Goal: Use online tool/utility: Utilize a website feature to perform a specific function

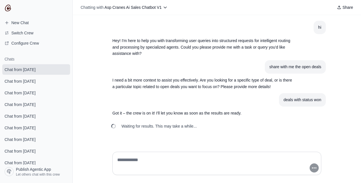
click at [131, 162] on textarea at bounding box center [215, 163] width 198 height 16
type textarea "**"
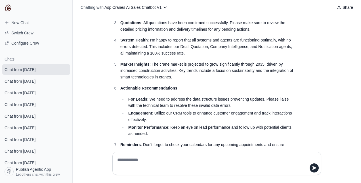
scroll to position [252, 0]
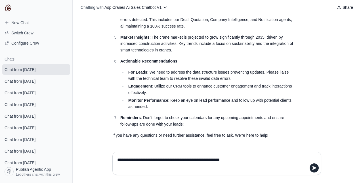
type textarea "**********"
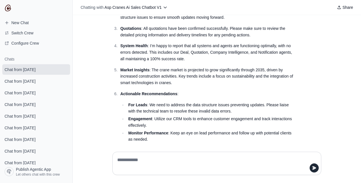
scroll to position [286, 0]
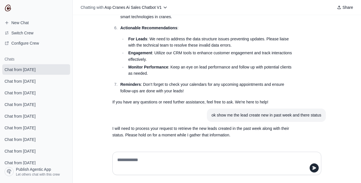
click at [260, 160] on textarea at bounding box center [215, 163] width 198 height 16
click at [149, 164] on textarea at bounding box center [215, 163] width 198 height 16
type textarea "**********"
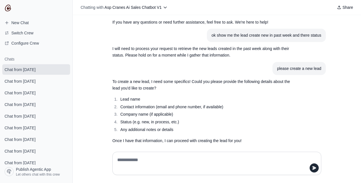
scroll to position [371, 0]
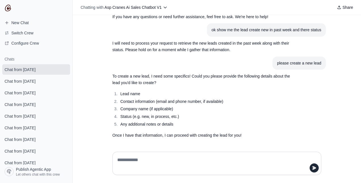
type textarea "*"
type textarea "**********"
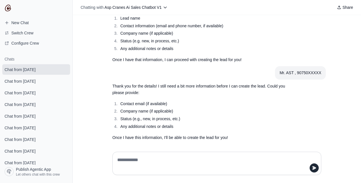
scroll to position [449, 0]
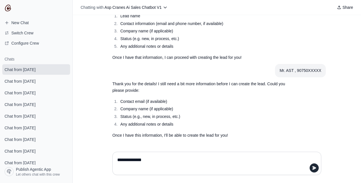
type textarea "**********"
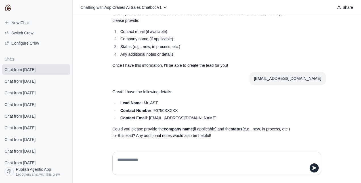
scroll to position [519, 0]
click at [152, 164] on textarea at bounding box center [215, 163] width 198 height 16
type textarea "**********"
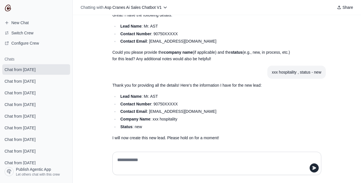
scroll to position [598, 0]
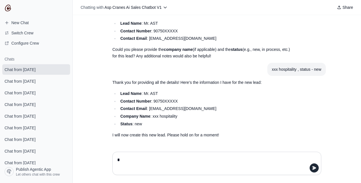
type textarea "**"
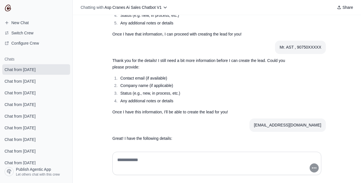
scroll to position [637, 0]
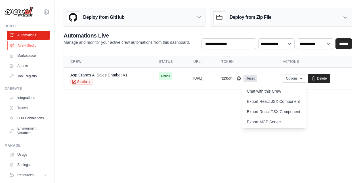
click at [31, 45] on link "Crew Studio" at bounding box center [28, 45] width 43 height 9
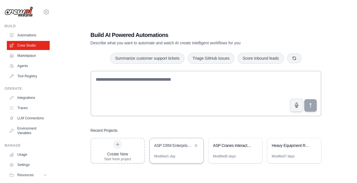
click at [172, 149] on div "ASP CRM Enterprise Bot" at bounding box center [173, 146] width 39 height 7
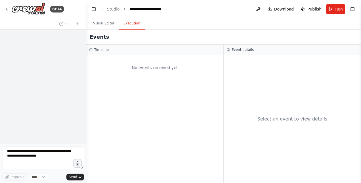
click at [131, 25] on button "Execution" at bounding box center [132, 24] width 26 height 12
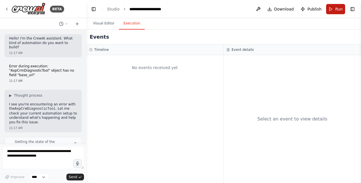
click at [335, 9] on button "Run" at bounding box center [335, 9] width 19 height 10
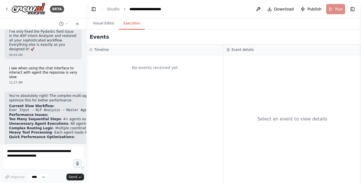
scroll to position [24527, 0]
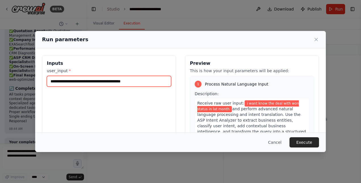
drag, startPoint x: 140, startPoint y: 82, endPoint x: 38, endPoint y: 82, distance: 101.7
click at [38, 82] on div "**********" at bounding box center [180, 122] width 291 height 148
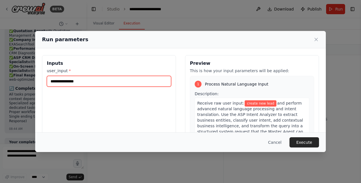
drag, startPoint x: 87, startPoint y: 81, endPoint x: 0, endPoint y: 86, distance: 87.6
click at [0, 86] on html "BETA Hello! I'm the CrewAI assistant. What kind of automation do you want to bu…" at bounding box center [180, 91] width 361 height 183
paste input "**********"
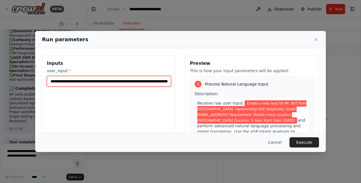
scroll to position [0, 204]
type input "**********"
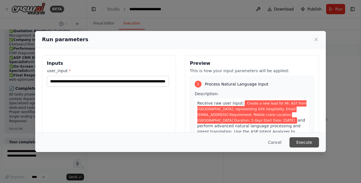
scroll to position [0, 0]
click at [309, 142] on button "Execute" at bounding box center [305, 142] width 30 height 10
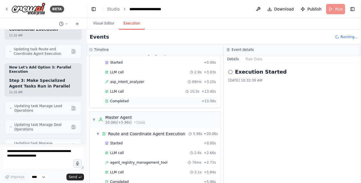
scroll to position [88, 0]
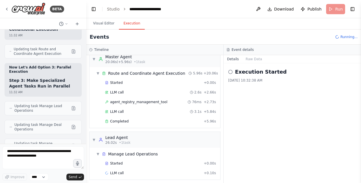
click at [124, 100] on div "▼ Route and Coordinate Agent Execution 5.96s + 20.06s Started + 0.00s LLM call …" at bounding box center [157, 97] width 126 height 58
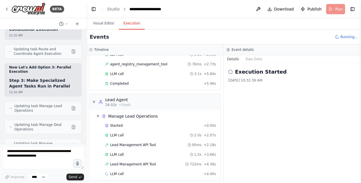
scroll to position [0, 0]
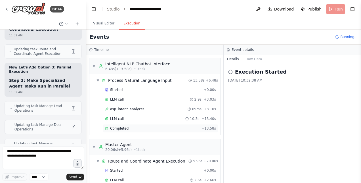
click at [120, 128] on div "▼ Intelligent NLP Chatbot Interface 6.48s (+13.58s) • 1 task ▼ Process Natural …" at bounding box center [154, 119] width 137 height 128
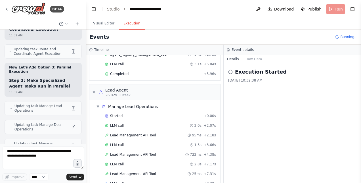
scroll to position [145, 0]
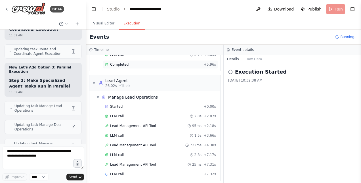
click at [119, 62] on span "Completed" at bounding box center [119, 64] width 18 height 5
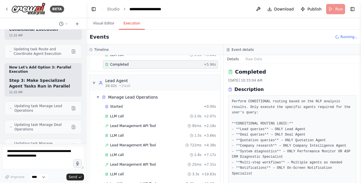
drag, startPoint x: 360, startPoint y: 82, endPoint x: 359, endPoint y: 87, distance: 5.5
click at [359, 87] on button "Toggle Sidebar" at bounding box center [361, 91] width 5 height 183
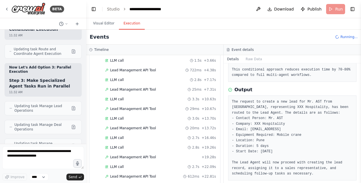
scroll to position [230, 0]
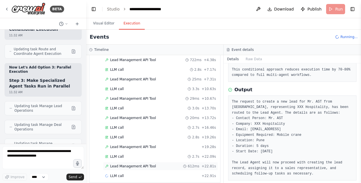
click at [142, 164] on span "Lead Management API Tool" at bounding box center [133, 166] width 46 height 5
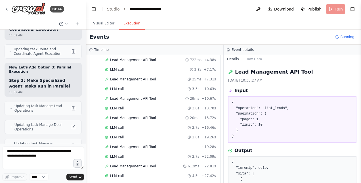
drag, startPoint x: 359, startPoint y: 72, endPoint x: 361, endPoint y: 90, distance: 18.6
click at [361, 90] on html "BETA Hello! I'm the CrewAI assistant. What kind of automation do you want to bu…" at bounding box center [180, 91] width 361 height 183
drag, startPoint x: 360, startPoint y: 72, endPoint x: 359, endPoint y: 101, distance: 29.0
click at [359, 101] on button "Toggle Sidebar" at bounding box center [361, 91] width 5 height 183
click at [359, 73] on button "Toggle Sidebar" at bounding box center [361, 91] width 5 height 183
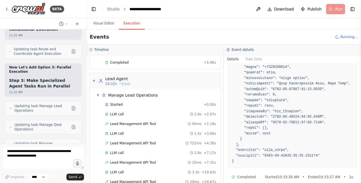
scroll to position [150, 0]
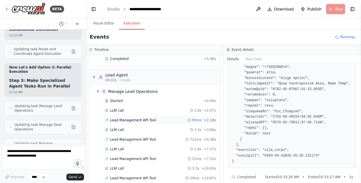
click at [145, 118] on span "Lead Management API Tool" at bounding box center [133, 120] width 46 height 5
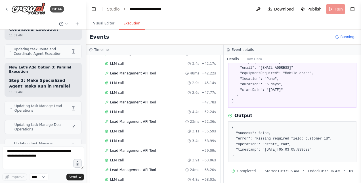
scroll to position [438, 0]
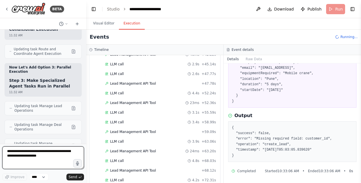
click at [22, 158] on textarea at bounding box center [43, 157] width 82 height 23
type textarea "*"
type textarea "**********"
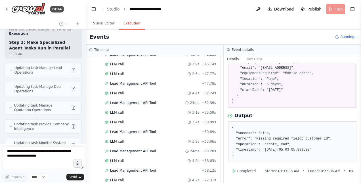
scroll to position [551, 0]
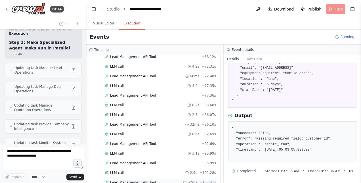
click at [122, 180] on span "Lead Management API Tool" at bounding box center [133, 182] width 46 height 5
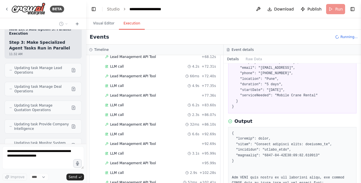
drag, startPoint x: 360, startPoint y: 91, endPoint x: 359, endPoint y: 65, distance: 26.4
click at [359, 65] on button "Toggle Sidebar" at bounding box center [361, 91] width 5 height 183
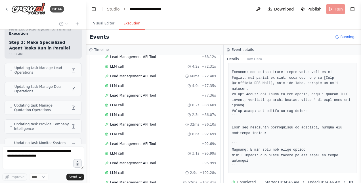
scroll to position [618, 0]
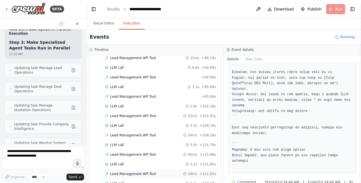
click at [120, 172] on span "Lead Management API Tool" at bounding box center [133, 174] width 46 height 5
click at [135, 182] on span "Lead Management API Tool" at bounding box center [133, 184] width 46 height 5
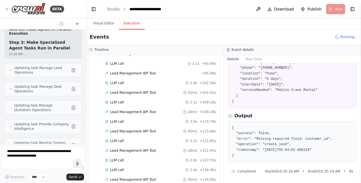
scroll to position [641, 0]
drag, startPoint x: 359, startPoint y: 125, endPoint x: 358, endPoint y: 70, distance: 54.2
click at [358, 70] on div "BETA Hello! I'm the CrewAI assistant. What kind of automation do you want to bu…" at bounding box center [180, 91] width 361 height 183
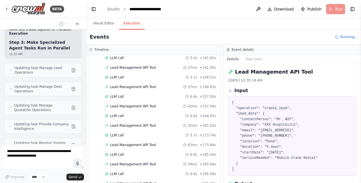
scroll to position [788, 0]
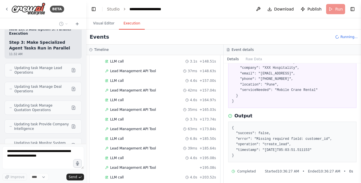
scroll to position [883, 0]
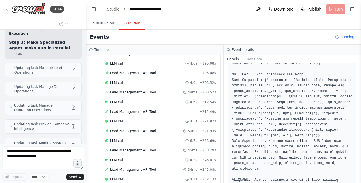
scroll to position [177, 0]
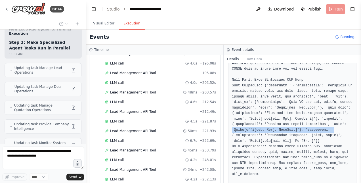
drag, startPoint x: 351, startPoint y: 125, endPoint x: 352, endPoint y: 129, distance: 4.8
click at [352, 129] on div "Lead Management API Tool 9/2/2025, 10:37:16 AM Input { "operation": "create_lea…" at bounding box center [292, 123] width 137 height 120
drag, startPoint x: 352, startPoint y: 129, endPoint x: 316, endPoint y: 134, distance: 36.4
click at [316, 134] on pre at bounding box center [292, 157] width 121 height 283
drag, startPoint x: 359, startPoint y: 120, endPoint x: 359, endPoint y: 130, distance: 10.2
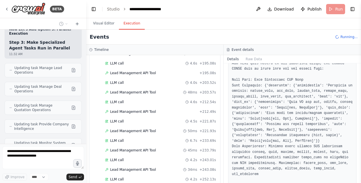
click at [359, 130] on button "Toggle Sidebar" at bounding box center [361, 91] width 5 height 183
drag, startPoint x: 359, startPoint y: 127, endPoint x: 359, endPoint y: 141, distance: 14.2
click at [359, 141] on button "Toggle Sidebar" at bounding box center [361, 91] width 5 height 183
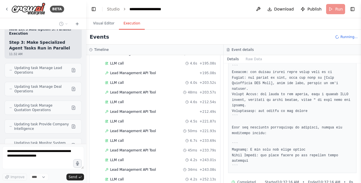
scroll to position [949, 0]
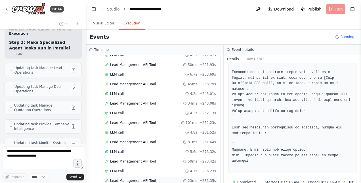
click at [129, 178] on span "Lead Management API Tool" at bounding box center [133, 180] width 46 height 5
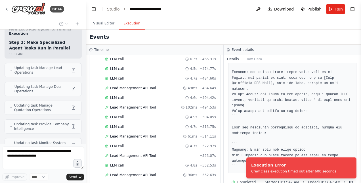
scroll to position [1365, 0]
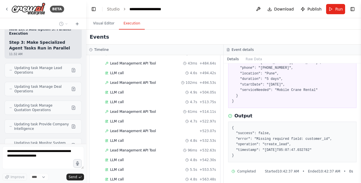
scroll to position [0, 0]
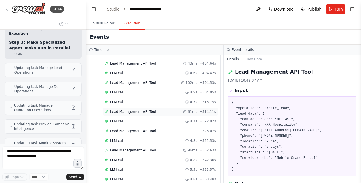
click at [121, 109] on span "Lead Management API Tool" at bounding box center [133, 111] width 46 height 5
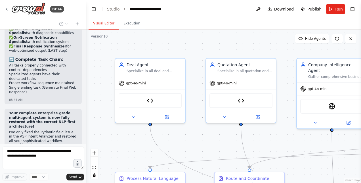
scroll to position [25085, 0]
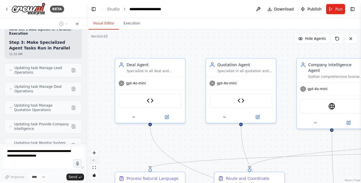
click at [94, 161] on button "zoom out" at bounding box center [94, 159] width 7 height 7
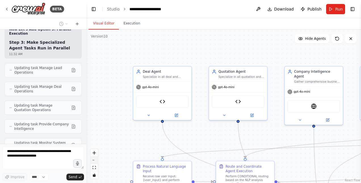
click at [94, 161] on button "zoom out" at bounding box center [94, 159] width 7 height 7
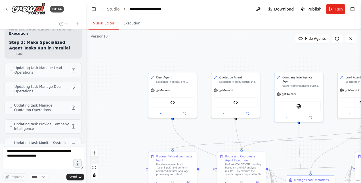
click at [94, 161] on button "zoom out" at bounding box center [94, 159] width 7 height 7
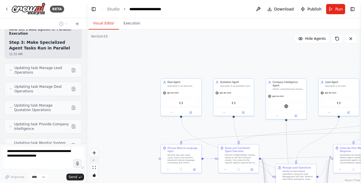
click at [94, 161] on button "zoom out" at bounding box center [94, 159] width 7 height 7
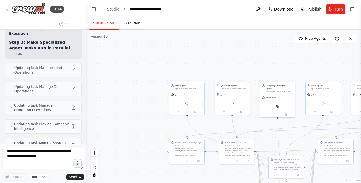
click at [130, 23] on button "Execution" at bounding box center [132, 24] width 26 height 12
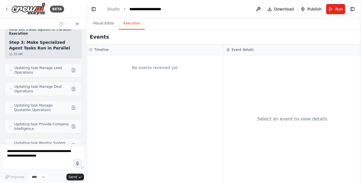
click at [41, 125] on div "Hello! I'm the CrewAI assistant. What kind of automation do you want to build? …" at bounding box center [43, 87] width 86 height 114
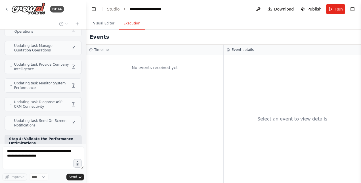
scroll to position [25149, 0]
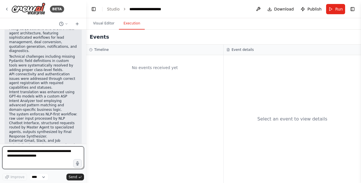
click at [32, 154] on textarea at bounding box center [43, 157] width 82 height 23
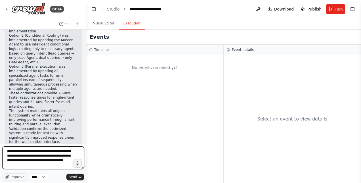
scroll to position [25715, 0]
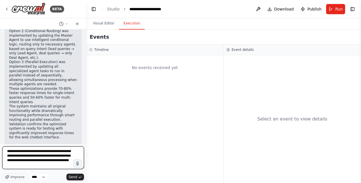
type textarea "**********"
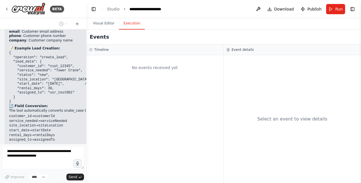
scroll to position [26152, 0]
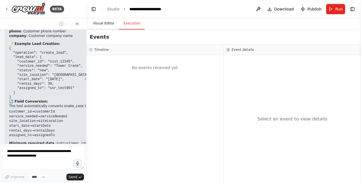
click at [106, 28] on button "Visual Editor" at bounding box center [104, 24] width 30 height 12
